Goal: Information Seeking & Learning: Understand process/instructions

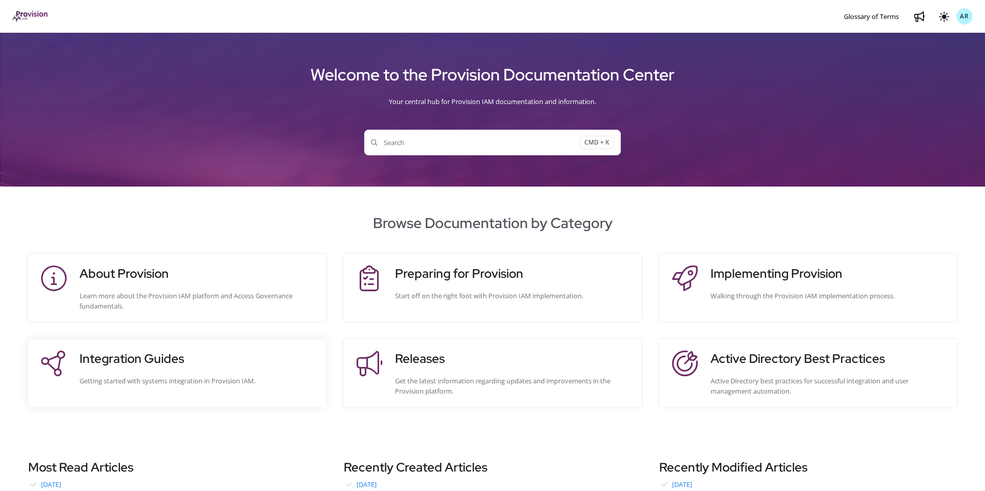
click at [131, 361] on h3 "Integration Guides" at bounding box center [198, 359] width 236 height 18
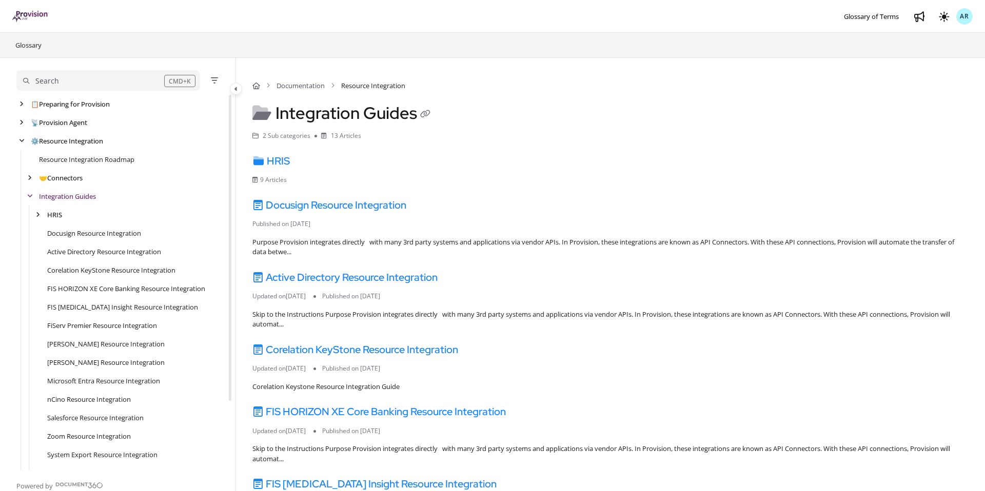
scroll to position [86, 0]
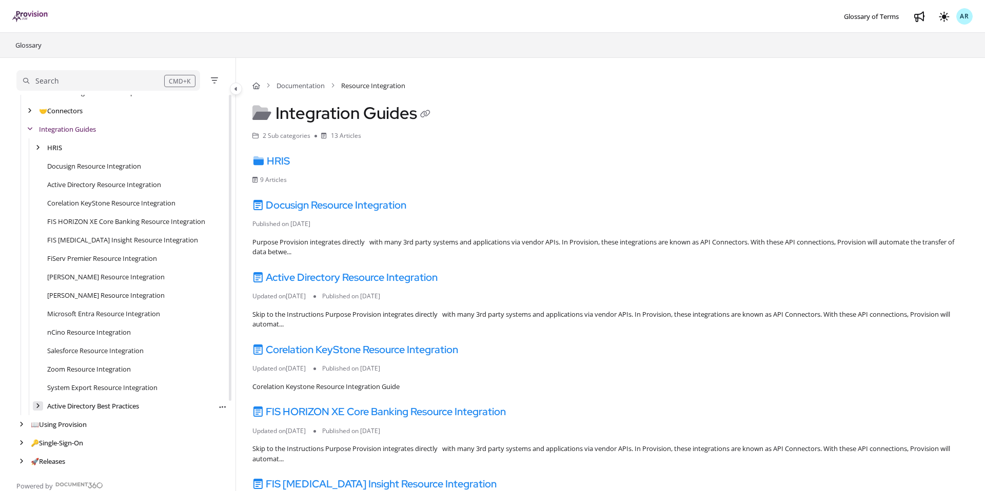
click at [42, 406] on div "arrow" at bounding box center [38, 407] width 10 height 10
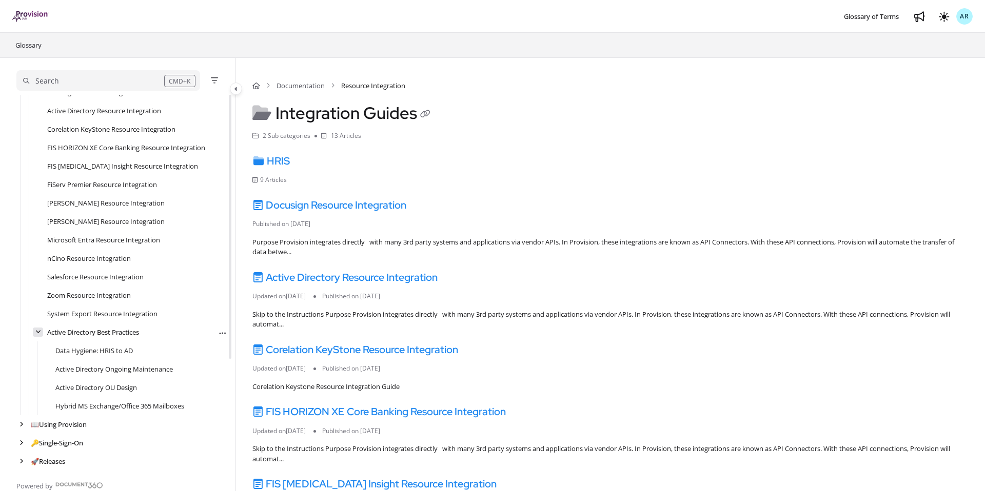
click at [39, 332] on icon "arrow" at bounding box center [38, 332] width 6 height 6
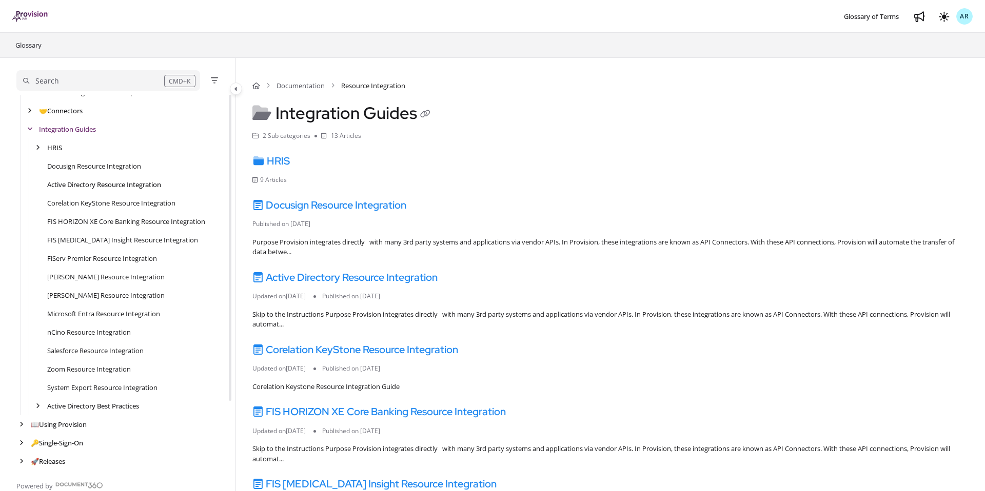
click at [72, 186] on link "Active Directory Resource Integration" at bounding box center [104, 185] width 114 height 10
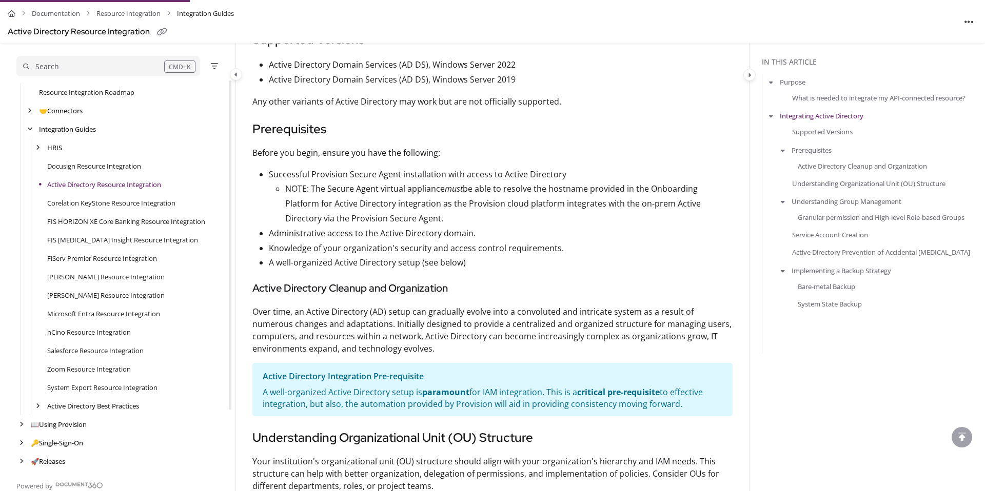
scroll to position [510, 0]
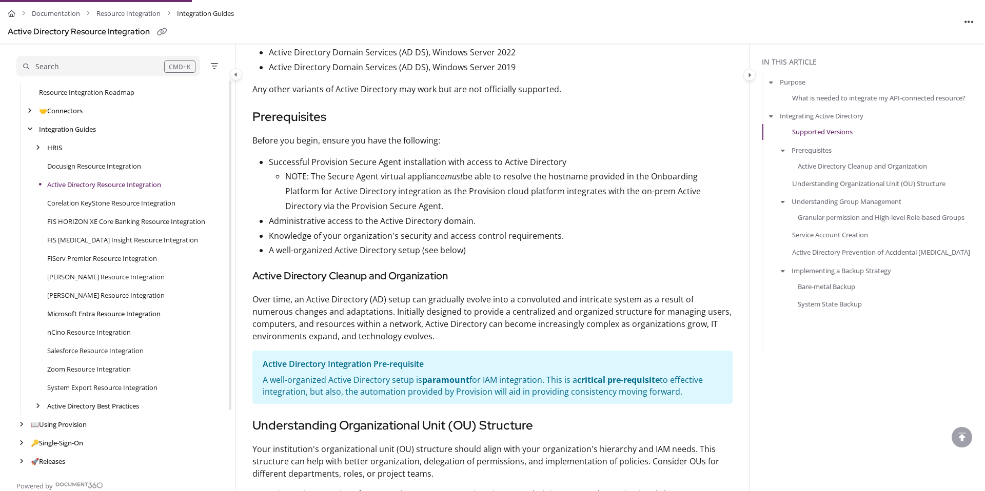
click at [99, 316] on link "Microsoft Entra Resource Integration" at bounding box center [103, 314] width 113 height 10
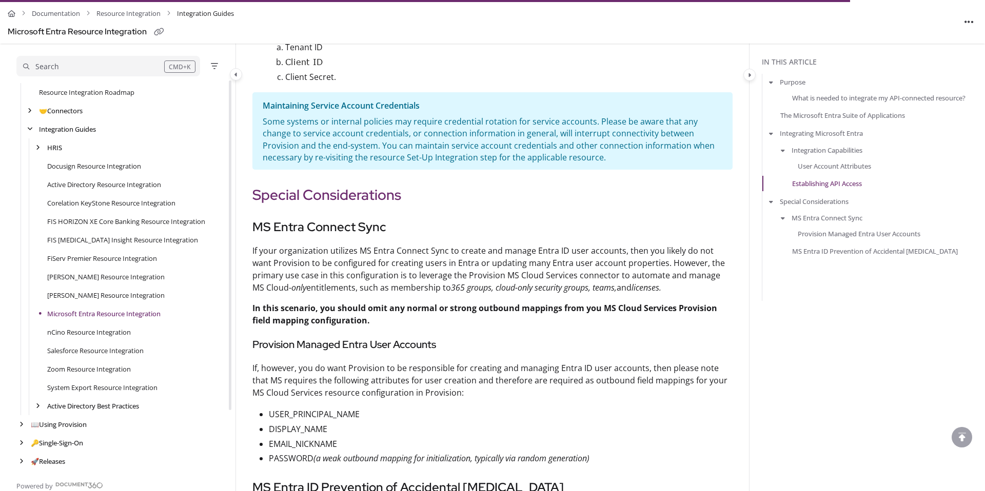
scroll to position [2393, 0]
